Goal: Entertainment & Leisure: Consume media (video, audio)

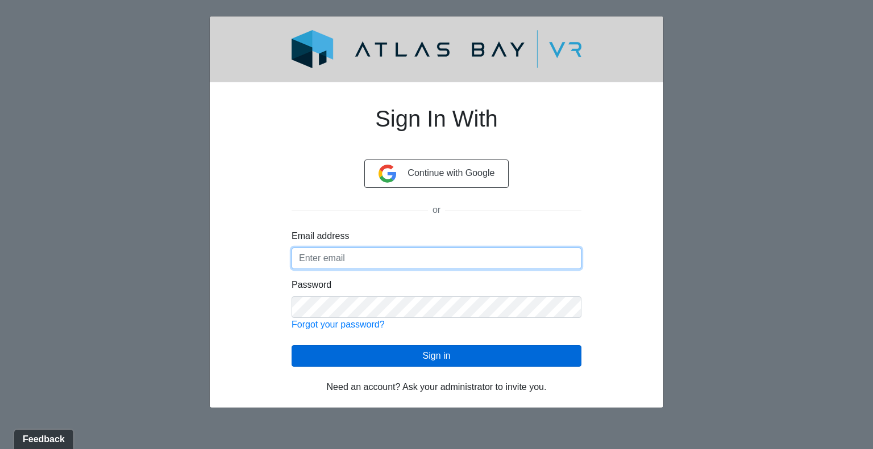
type input "[EMAIL_ADDRESS][DOMAIN_NAME]"
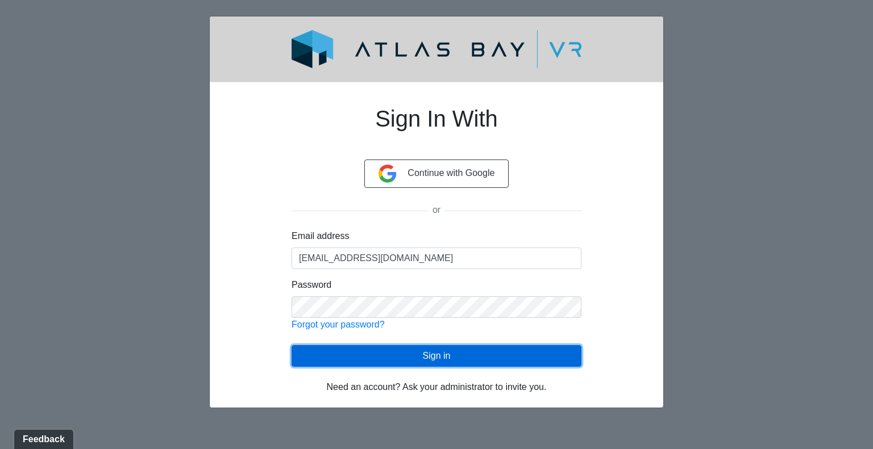
click at [465, 347] on button "Sign in" at bounding box center [436, 356] width 290 height 22
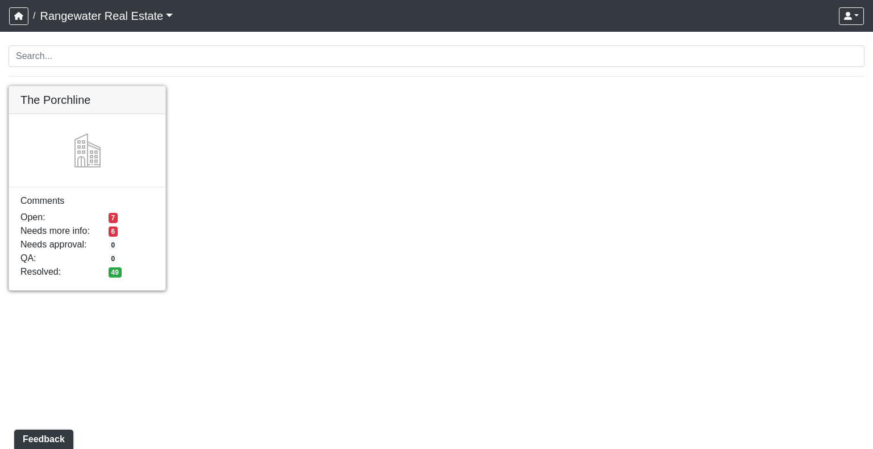
click at [80, 86] on link at bounding box center [87, 86] width 156 height 0
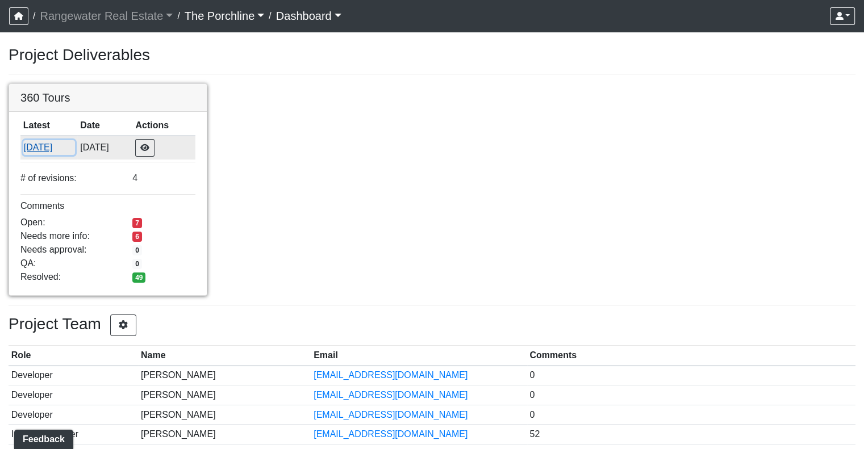
click at [53, 149] on button "[DATE]" at bounding box center [49, 147] width 52 height 15
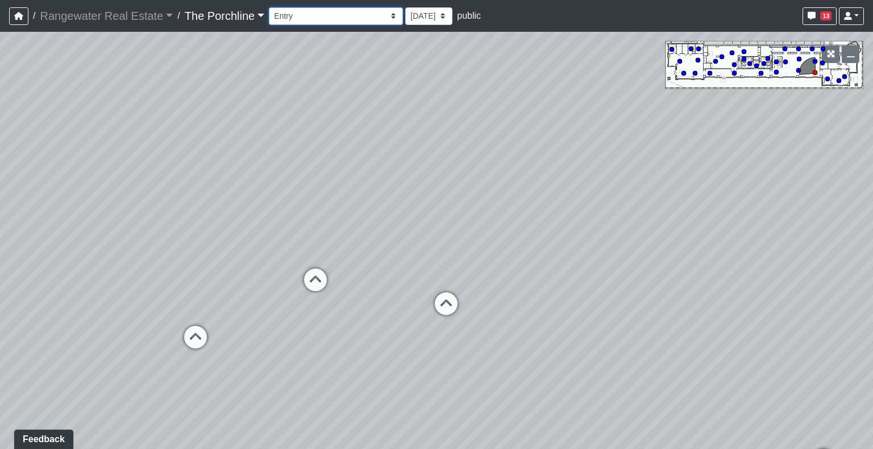
click at [332, 18] on select "Entry Grandhall Entry Island Kitchen Lounge Lounge Entry Mailroom Entry Seating…" at bounding box center [336, 16] width 134 height 18
click at [269, 7] on select "Entry Grandhall Entry Island Kitchen Lounge Lounge Entry Mailroom Entry Seating…" at bounding box center [336, 16] width 134 height 18
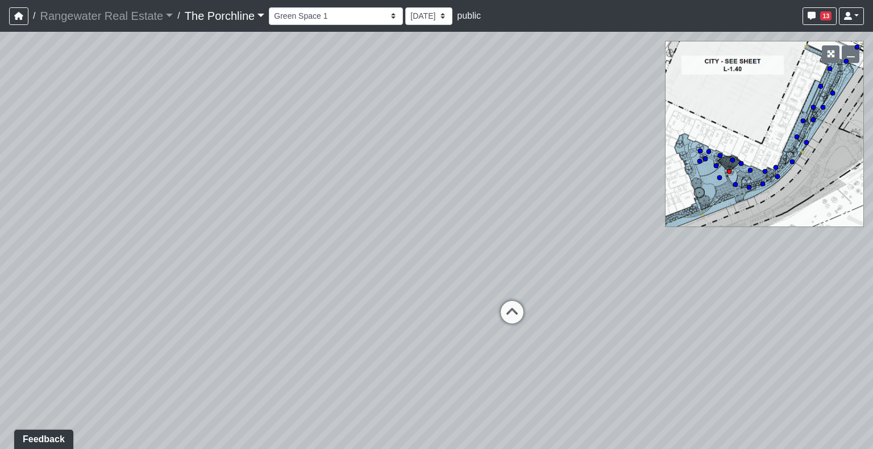
drag, startPoint x: 396, startPoint y: 240, endPoint x: 175, endPoint y: 247, distance: 221.1
click at [175, 247] on div "Loading... Seating Loading... Mailroom Entry Loading... Lounge Entry Loading...…" at bounding box center [436, 241] width 873 height 418
drag, startPoint x: 414, startPoint y: 238, endPoint x: 281, endPoint y: 180, distance: 145.6
click at [118, 164] on div "Loading... Seating Loading... Mailroom Entry Loading... Lounge Entry Loading...…" at bounding box center [436, 241] width 873 height 418
drag, startPoint x: 495, startPoint y: 248, endPoint x: 166, endPoint y: 223, distance: 330.4
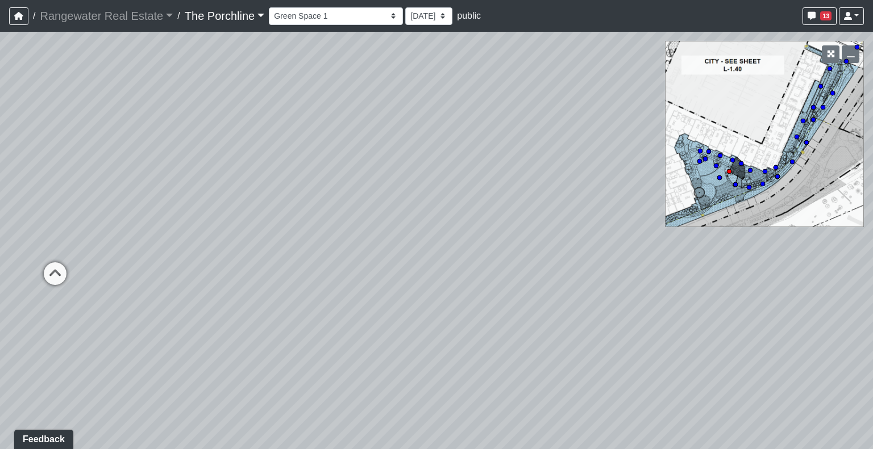
click at [166, 223] on div "Loading... Seating Loading... Mailroom Entry Loading... Lounge Entry Loading...…" at bounding box center [436, 241] width 873 height 418
drag, startPoint x: 357, startPoint y: 202, endPoint x: 15, endPoint y: 246, distance: 344.8
click at [15, 246] on div "Loading... Seating Loading... Mailroom Entry Loading... Lounge Entry Loading...…" at bounding box center [436, 241] width 873 height 418
drag, startPoint x: 445, startPoint y: 280, endPoint x: 45, endPoint y: 238, distance: 402.7
click at [3, 234] on div "Loading... Seating Loading... Mailroom Entry Loading... Lounge Entry Loading...…" at bounding box center [436, 241] width 873 height 418
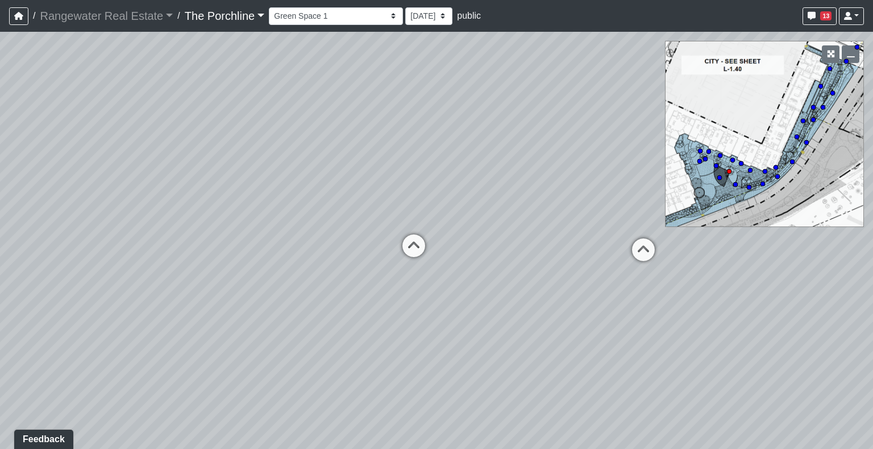
drag, startPoint x: 449, startPoint y: 260, endPoint x: 0, endPoint y: 270, distance: 449.5
click at [0, 270] on div "Loading... Seating Loading... Mailroom Entry Loading... Lounge Entry Loading...…" at bounding box center [436, 241] width 873 height 418
click at [705, 160] on circle at bounding box center [705, 159] width 5 height 5
drag, startPoint x: 405, startPoint y: 215, endPoint x: 565, endPoint y: 211, distance: 160.9
click at [644, 202] on div "Loading... Seating Loading... Mailroom Entry Loading... Lounge Entry Loading...…" at bounding box center [436, 241] width 873 height 418
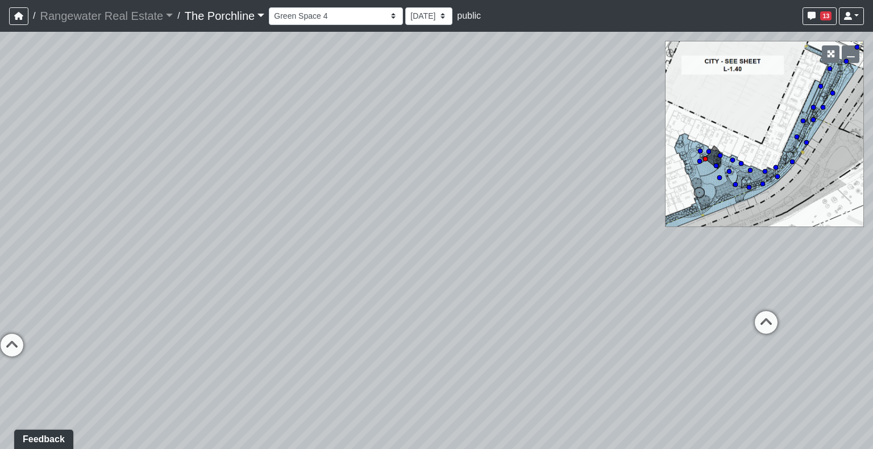
drag, startPoint x: 304, startPoint y: 248, endPoint x: 620, endPoint y: 182, distance: 323.4
click at [620, 182] on div "Loading... Seating Loading... Mailroom Entry Loading... Lounge Entry Loading...…" at bounding box center [436, 241] width 873 height 418
drag, startPoint x: 298, startPoint y: 234, endPoint x: 565, endPoint y: 349, distance: 291.2
click at [565, 349] on div "Loading... Seating Loading... Mailroom Entry Loading... Lounge Entry Loading...…" at bounding box center [436, 241] width 873 height 418
drag, startPoint x: 273, startPoint y: 310, endPoint x: 519, endPoint y: 299, distance: 246.8
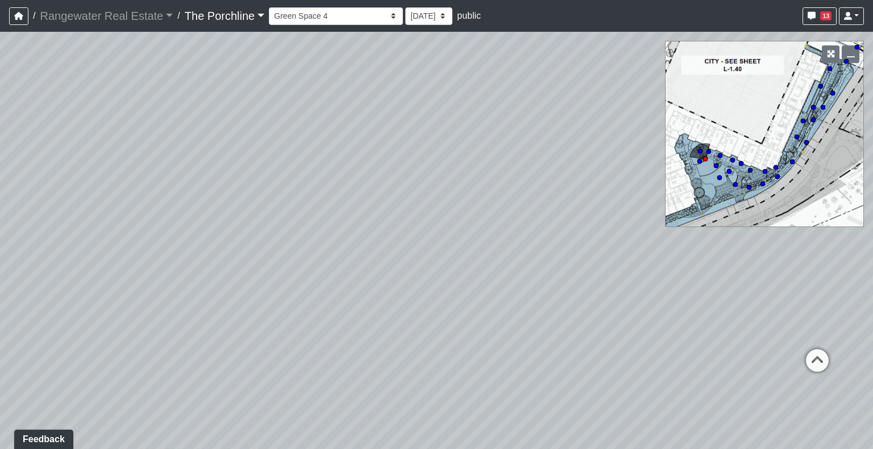
click at [519, 299] on div "Loading... Seating Loading... Mailroom Entry Loading... Lounge Entry Loading...…" at bounding box center [436, 241] width 873 height 418
click at [750, 186] on circle at bounding box center [749, 187] width 5 height 5
click at [761, 185] on circle at bounding box center [762, 184] width 5 height 5
click at [775, 174] on circle at bounding box center [777, 176] width 5 height 5
drag, startPoint x: 408, startPoint y: 261, endPoint x: 68, endPoint y: 228, distance: 341.9
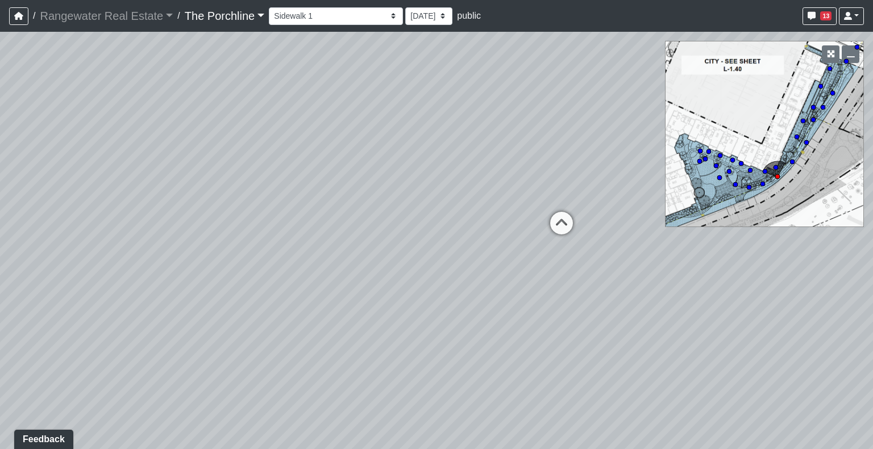
click at [68, 228] on div "Loading... Seating Loading... Mailroom Entry Loading... Lounge Entry Loading...…" at bounding box center [436, 241] width 873 height 418
drag, startPoint x: 417, startPoint y: 310, endPoint x: 113, endPoint y: 320, distance: 304.1
click at [113, 320] on div "Loading... Seating Loading... Mailroom Entry Loading... Lounge Entry Loading...…" at bounding box center [436, 241] width 873 height 418
click at [355, 13] on select "Entry Grandhall Entry Island Kitchen Lounge Lounge Entry Mailroom Entry Seating…" at bounding box center [336, 16] width 134 height 18
click at [269, 7] on select "Entry Grandhall Entry Island Kitchen Lounge Lounge Entry Mailroom Entry Seating…" at bounding box center [336, 16] width 134 height 18
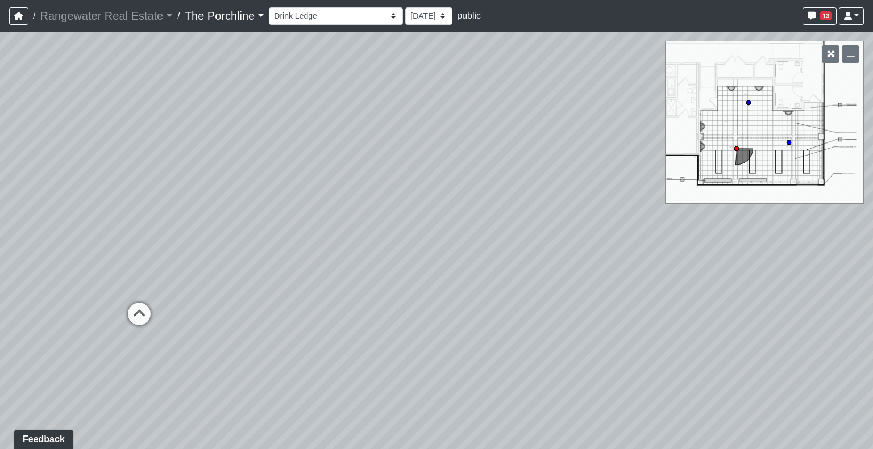
drag, startPoint x: 315, startPoint y: 236, endPoint x: 437, endPoint y: 219, distance: 122.8
click at [437, 219] on div "Loading... Seating Loading... Mailroom Entry Loading... Lounge Entry Loading...…" at bounding box center [436, 241] width 873 height 418
drag, startPoint x: 231, startPoint y: 218, endPoint x: 347, endPoint y: 211, distance: 115.6
click at [446, 190] on div "Loading... Seating Loading... Mailroom Entry Loading... Lounge Entry Loading...…" at bounding box center [436, 241] width 873 height 418
drag, startPoint x: 230, startPoint y: 220, endPoint x: 393, endPoint y: 218, distance: 163.7
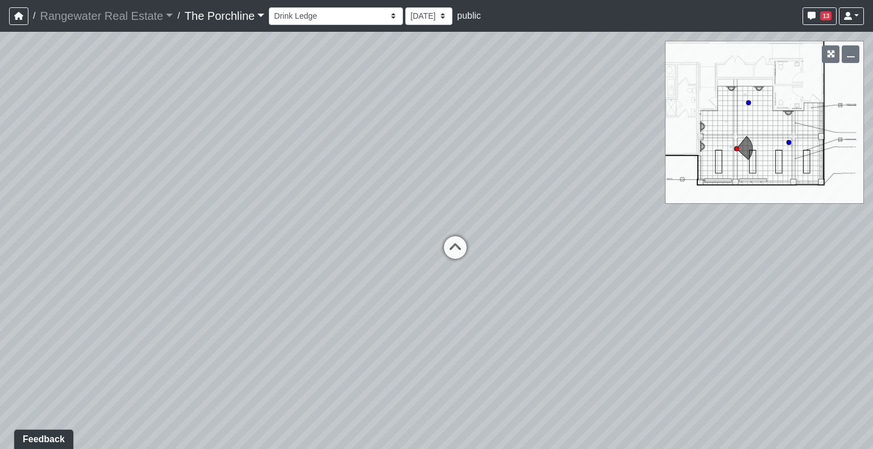
click at [527, 197] on div "Loading... Seating Loading... Mailroom Entry Loading... Lounge Entry Loading...…" at bounding box center [436, 241] width 873 height 418
drag, startPoint x: 200, startPoint y: 256, endPoint x: 476, endPoint y: 249, distance: 276.2
click at [476, 249] on div "Loading... Seating Loading... Mailroom Entry Loading... Lounge Entry Loading...…" at bounding box center [436, 241] width 873 height 418
drag, startPoint x: 234, startPoint y: 241, endPoint x: 517, endPoint y: 273, distance: 284.7
click at [517, 273] on div "Loading... Seating Loading... Mailroom Entry Loading... Lounge Entry Loading...…" at bounding box center [436, 241] width 873 height 418
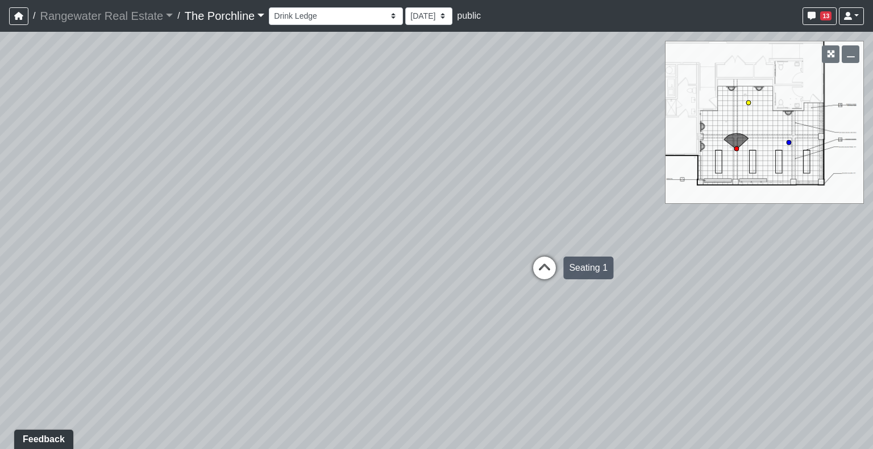
click at [541, 269] on icon at bounding box center [544, 274] width 34 height 34
drag, startPoint x: 422, startPoint y: 302, endPoint x: 568, endPoint y: 226, distance: 164.4
click at [568, 226] on div "Loading... Seating Loading... Mailroom Entry Loading... Lounge Entry Loading...…" at bounding box center [436, 241] width 873 height 418
drag, startPoint x: 387, startPoint y: 246, endPoint x: 685, endPoint y: 302, distance: 302.3
click at [685, 302] on div "Loading... Seating Loading... Mailroom Entry Loading... Lounge Entry Loading...…" at bounding box center [436, 241] width 873 height 418
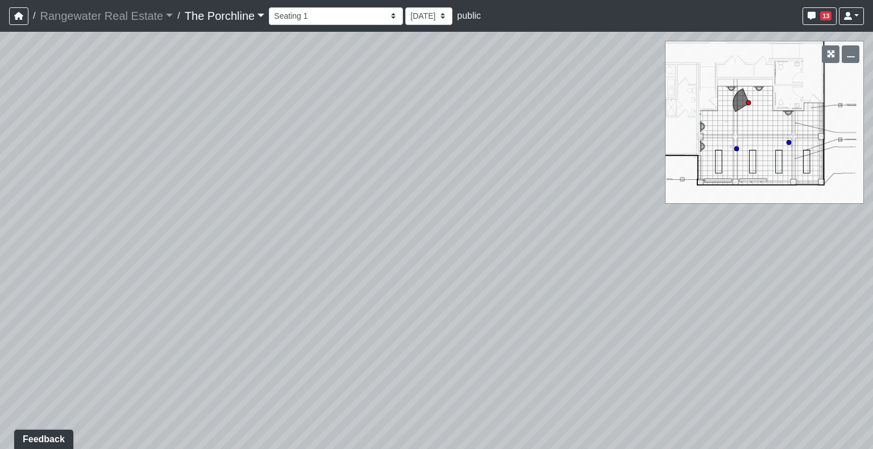
drag, startPoint x: 439, startPoint y: 243, endPoint x: 501, endPoint y: 232, distance: 63.4
click at [501, 232] on div "Loading... Seating Loading... Mailroom Entry Loading... Lounge Entry Loading...…" at bounding box center [436, 241] width 873 height 418
drag, startPoint x: 443, startPoint y: 261, endPoint x: 686, endPoint y: 290, distance: 245.5
click at [686, 290] on div "Loading... Seating Loading... Mailroom Entry Loading... Lounge Entry Loading...…" at bounding box center [436, 241] width 873 height 418
click at [102, 294] on icon at bounding box center [117, 304] width 34 height 34
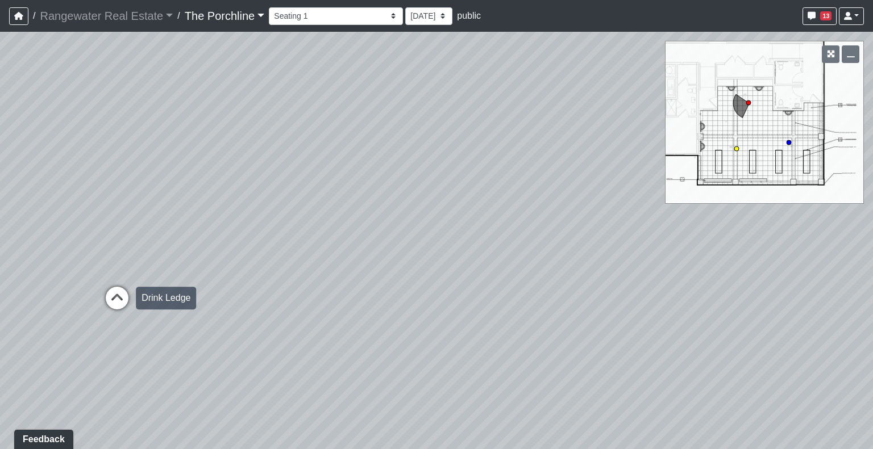
select select "m4Csv4SW9D353EK9147FJX"
drag, startPoint x: 424, startPoint y: 263, endPoint x: 32, endPoint y: 252, distance: 392.2
click at [0, 248] on div "Loading... Seating Loading... Mailroom Entry Loading... Lounge Entry Loading...…" at bounding box center [436, 241] width 873 height 418
drag, startPoint x: 548, startPoint y: 259, endPoint x: 289, endPoint y: 272, distance: 258.8
click at [289, 272] on div "Loading... Seating Loading... Mailroom Entry Loading... Lounge Entry Loading...…" at bounding box center [436, 241] width 873 height 418
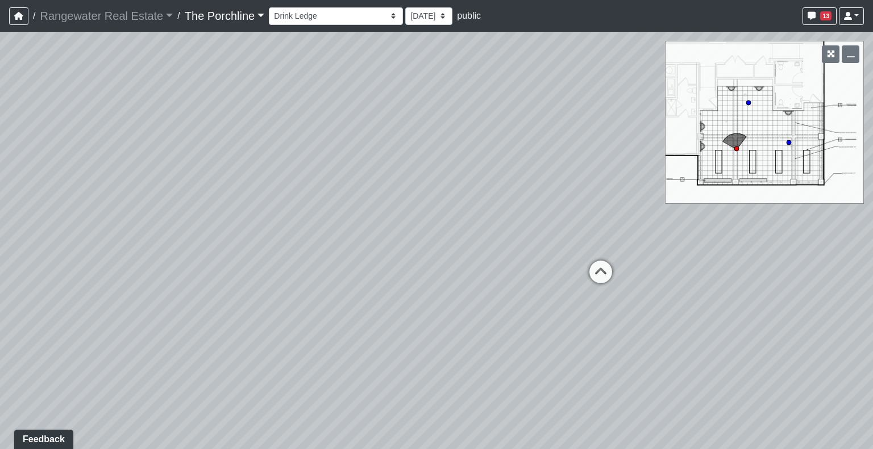
drag, startPoint x: 664, startPoint y: 283, endPoint x: 119, endPoint y: 352, distance: 549.2
click at [107, 351] on div "Loading... Seating Loading... Mailroom Entry Loading... Lounge Entry Loading...…" at bounding box center [436, 241] width 873 height 418
drag, startPoint x: 379, startPoint y: 311, endPoint x: 108, endPoint y: 338, distance: 272.3
click at [29, 355] on div "Loading... Seating Loading... Mailroom Entry Loading... Lounge Entry Loading...…" at bounding box center [436, 241] width 873 height 418
drag, startPoint x: 617, startPoint y: 299, endPoint x: 341, endPoint y: 324, distance: 277.3
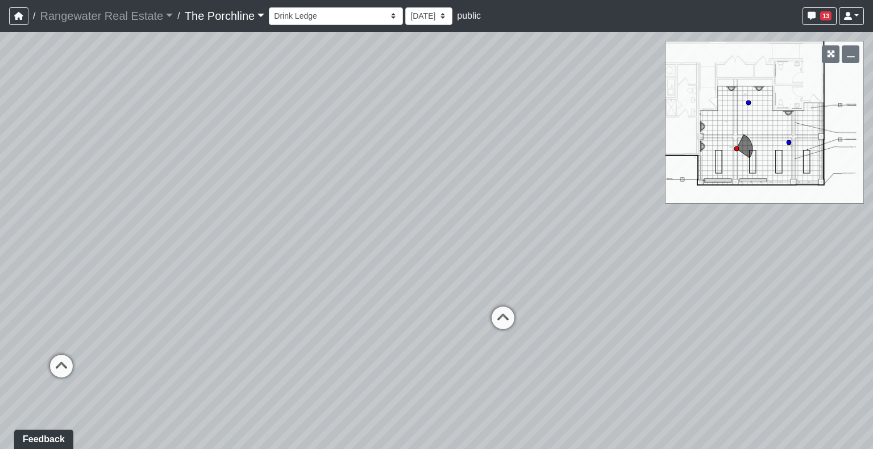
click at [312, 324] on div "Loading... Seating Loading... Mailroom Entry Loading... Lounge Entry Loading...…" at bounding box center [436, 241] width 873 height 418
drag, startPoint x: 655, startPoint y: 324, endPoint x: 158, endPoint y: 309, distance: 496.8
click at [158, 309] on div "Loading... Seating Loading... Mailroom Entry Loading... Lounge Entry Loading...…" at bounding box center [436, 241] width 873 height 418
